Goal: Navigation & Orientation: Understand site structure

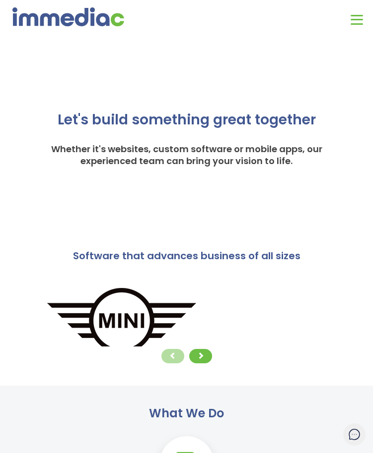
click at [81, 16] on img at bounding box center [68, 16] width 112 height 19
click at [362, 20] on div "Toggle navigation" at bounding box center [356, 18] width 12 height 7
click at [207, 362] on div at bounding box center [200, 356] width 23 height 14
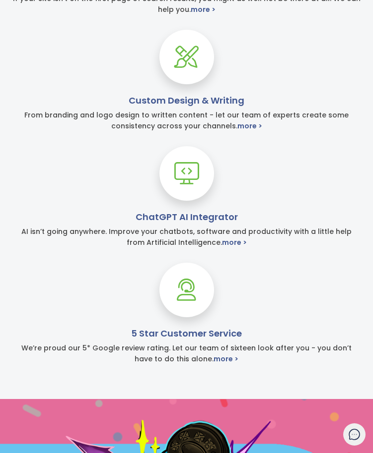
scroll to position [755, 0]
